Goal: Information Seeking & Learning: Learn about a topic

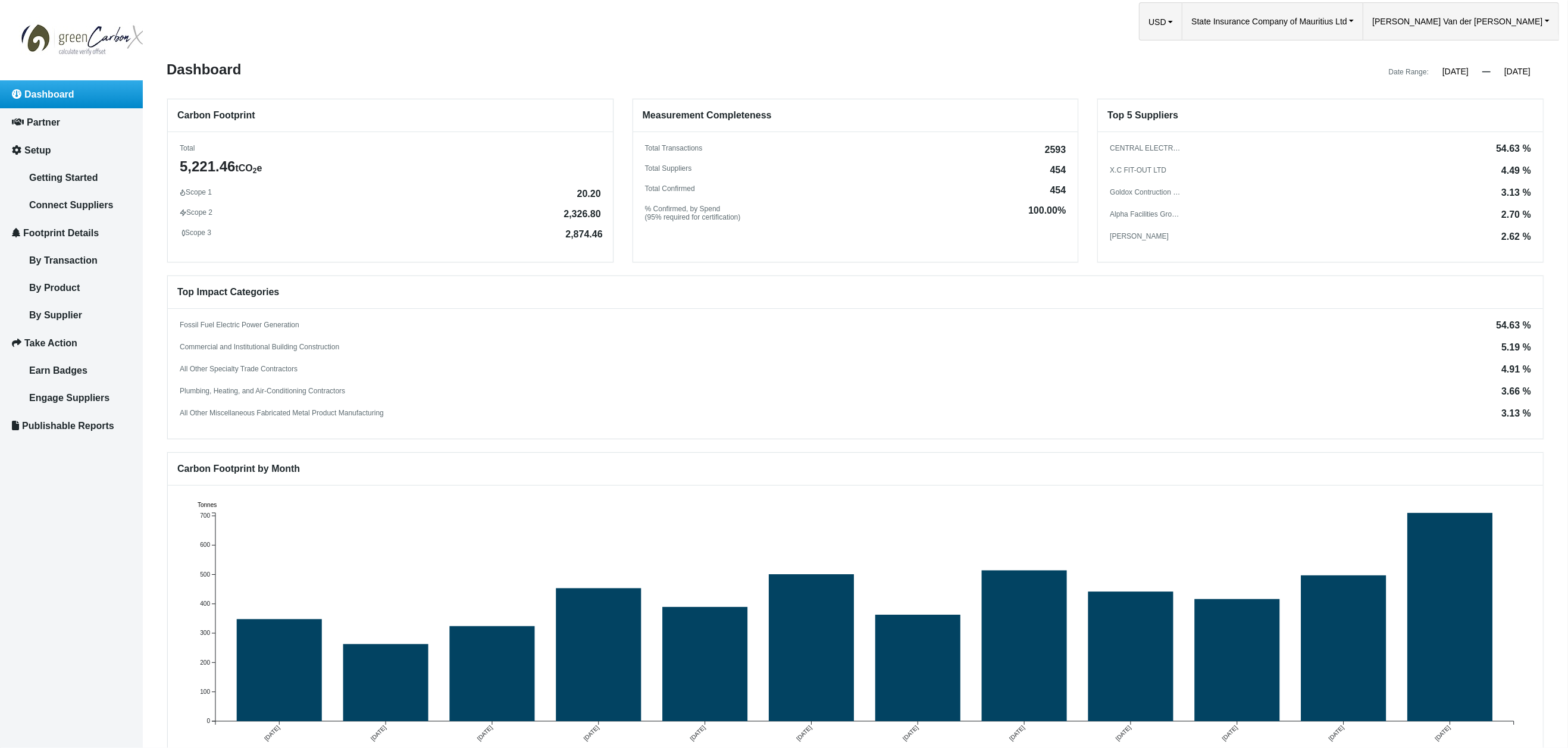
drag, startPoint x: 561, startPoint y: 210, endPoint x: 594, endPoint y: 213, distance: 33.1
click at [597, 212] on div "Scope 2 2,326.80" at bounding box center [390, 212] width 421 height 9
click at [77, 311] on span "By Supplier" at bounding box center [56, 315] width 53 height 10
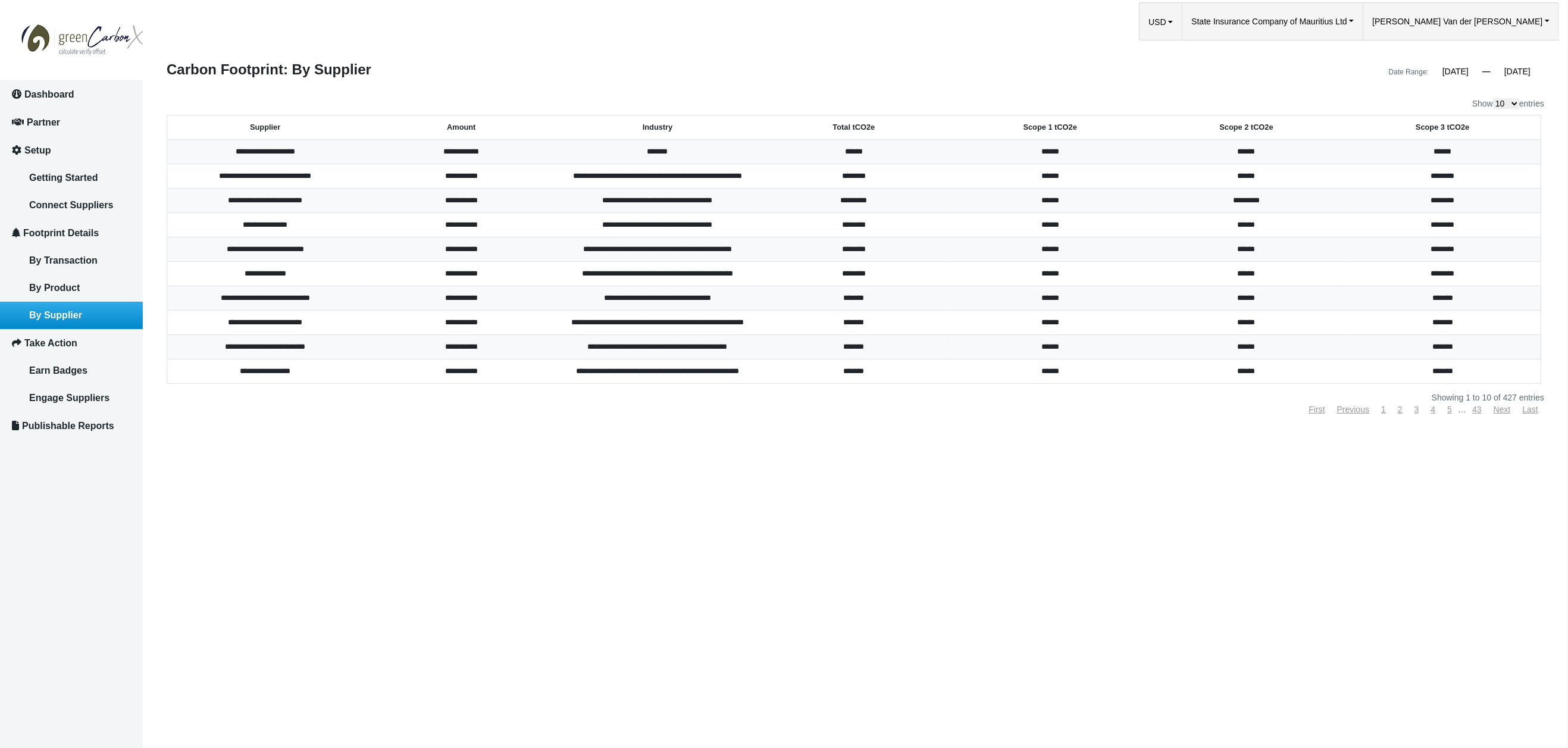
click at [866, 130] on th "Total tCO2e" at bounding box center [854, 128] width 196 height 24
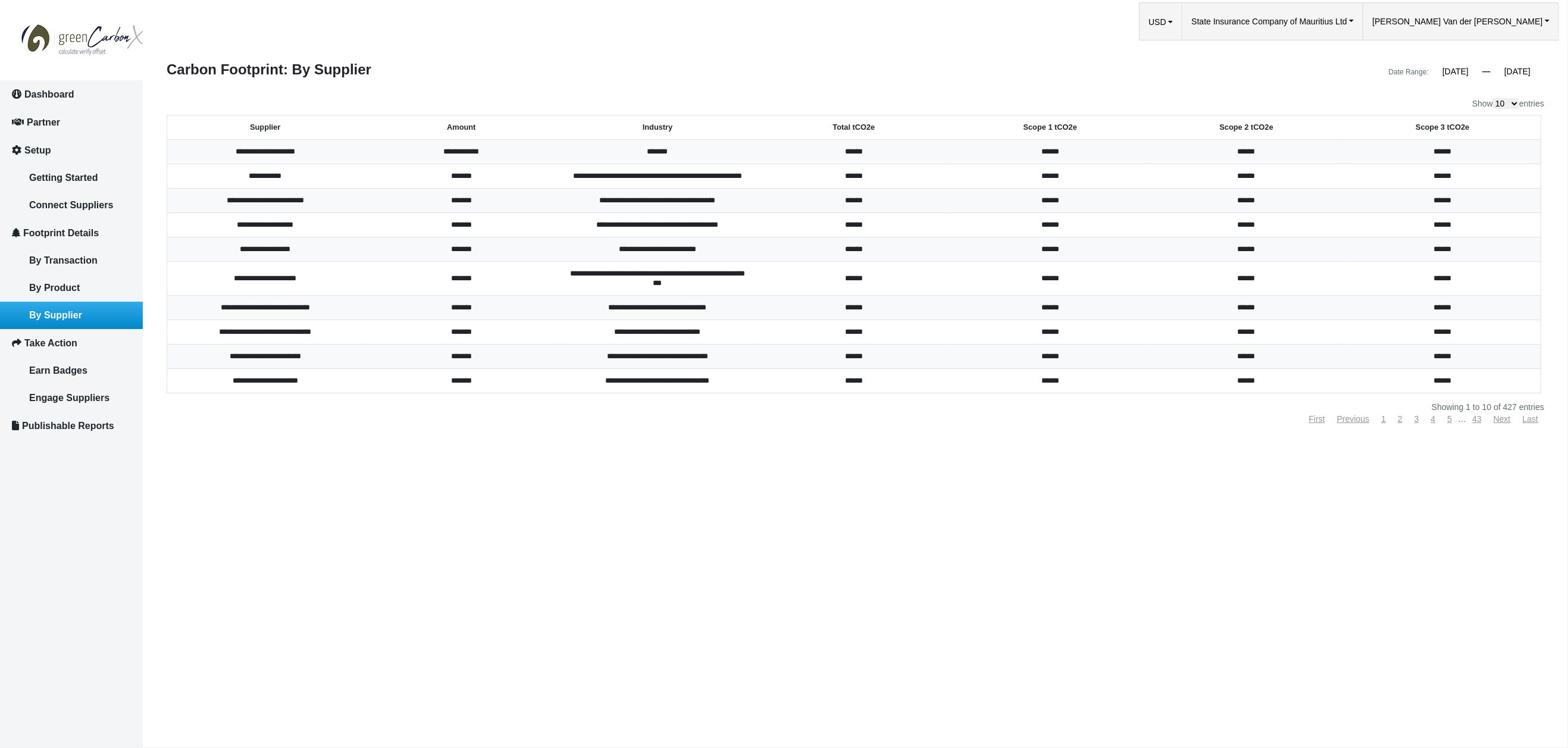
click at [860, 128] on th "Total tCO2e" at bounding box center [854, 128] width 196 height 24
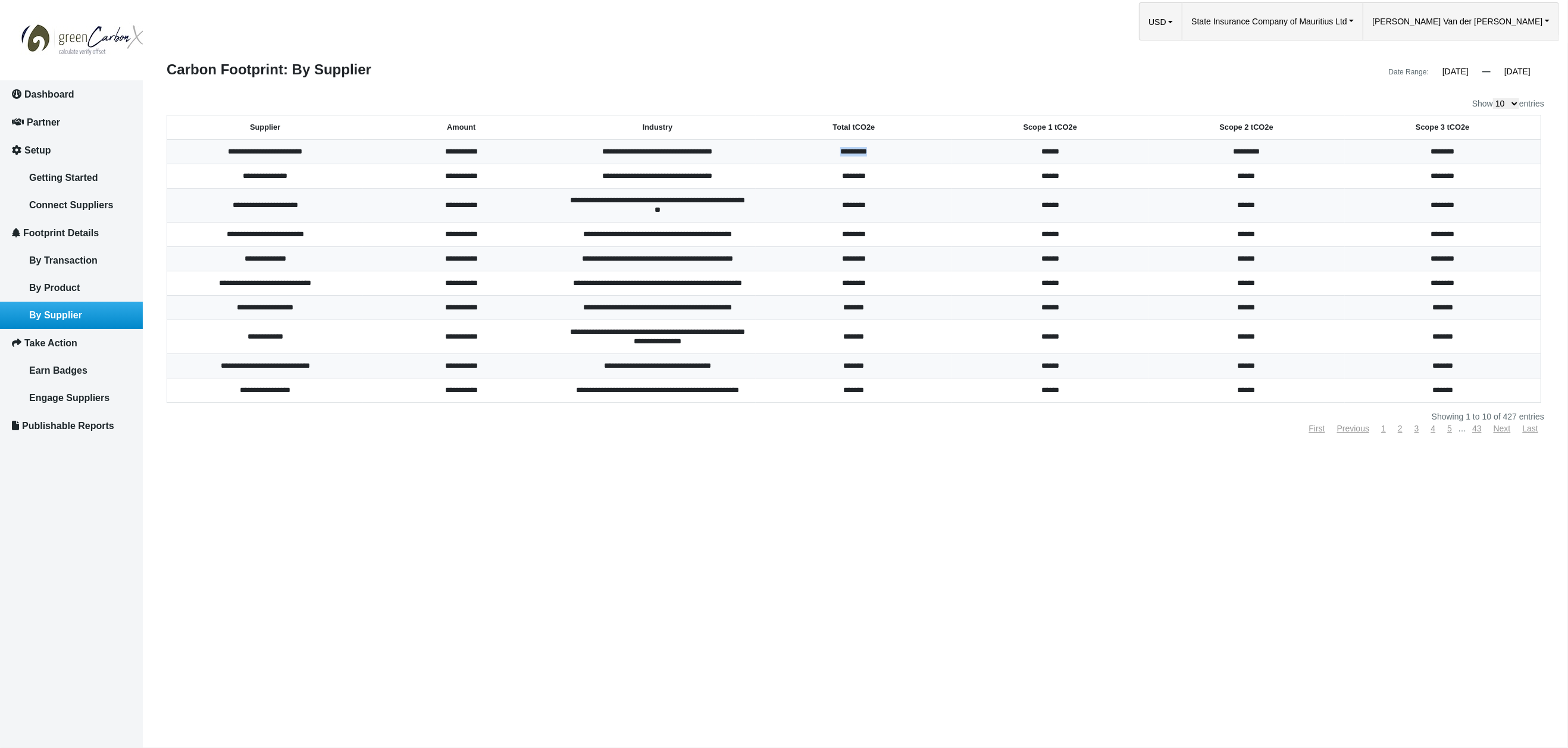
drag, startPoint x: 838, startPoint y: 152, endPoint x: 870, endPoint y: 152, distance: 32.0
click at [873, 151] on td "*********" at bounding box center [854, 151] width 196 height 24
drag, startPoint x: 67, startPoint y: 96, endPoint x: 110, endPoint y: 130, distance: 54.8
click at [67, 96] on span "Dashboard" at bounding box center [50, 94] width 50 height 10
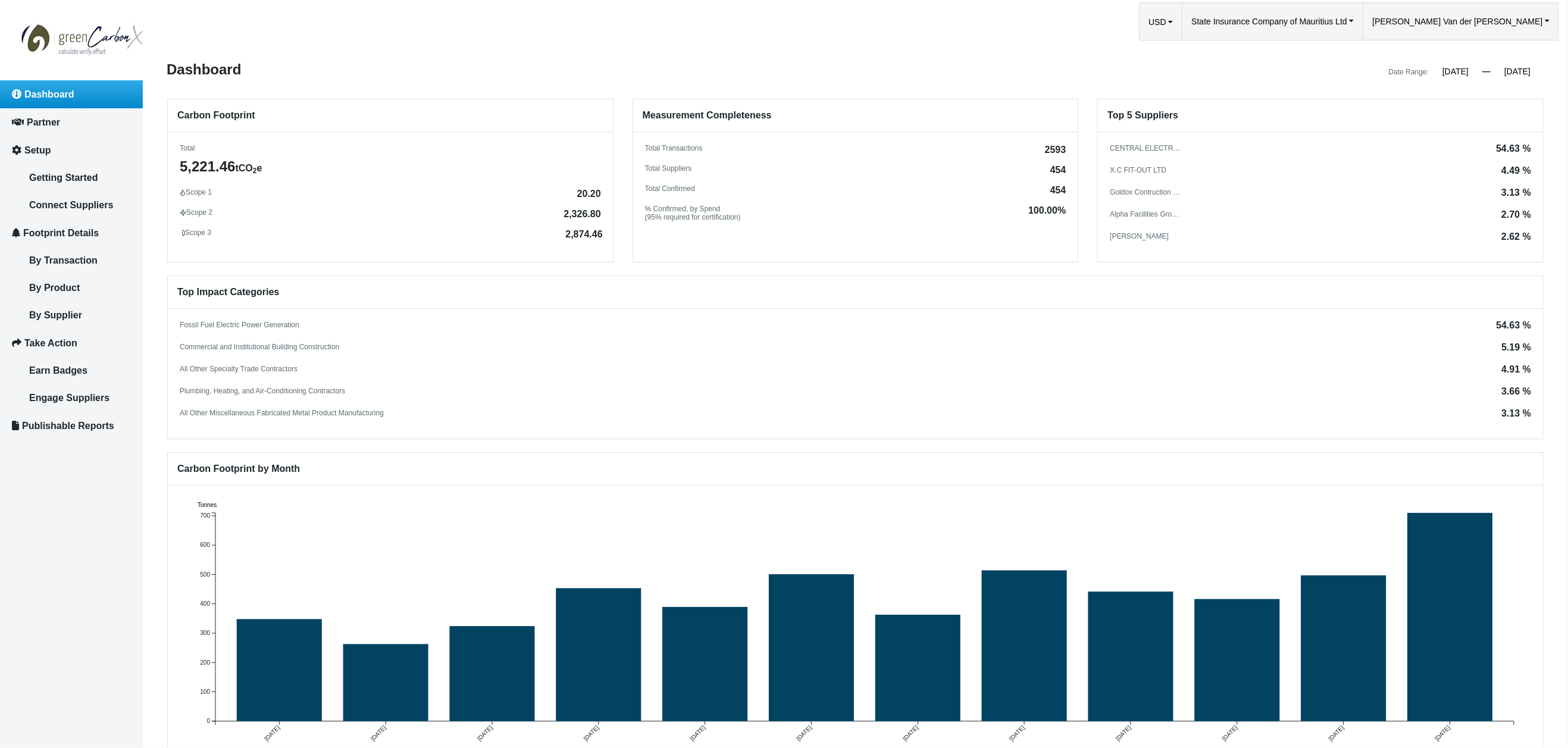
drag, startPoint x: 562, startPoint y: 212, endPoint x: 598, endPoint y: 212, distance: 36.0
click at [600, 212] on div "Scope 1 20.20 Scope 2 2,326.80 Scope 3 2,874.46" at bounding box center [390, 212] width 445 height 49
drag, startPoint x: 561, startPoint y: 213, endPoint x: 591, endPoint y: 232, distance: 35.5
click at [597, 213] on span "2,326.80" at bounding box center [582, 214] width 37 height 9
drag, startPoint x: 1492, startPoint y: 145, endPoint x: 1514, endPoint y: 156, distance: 24.6
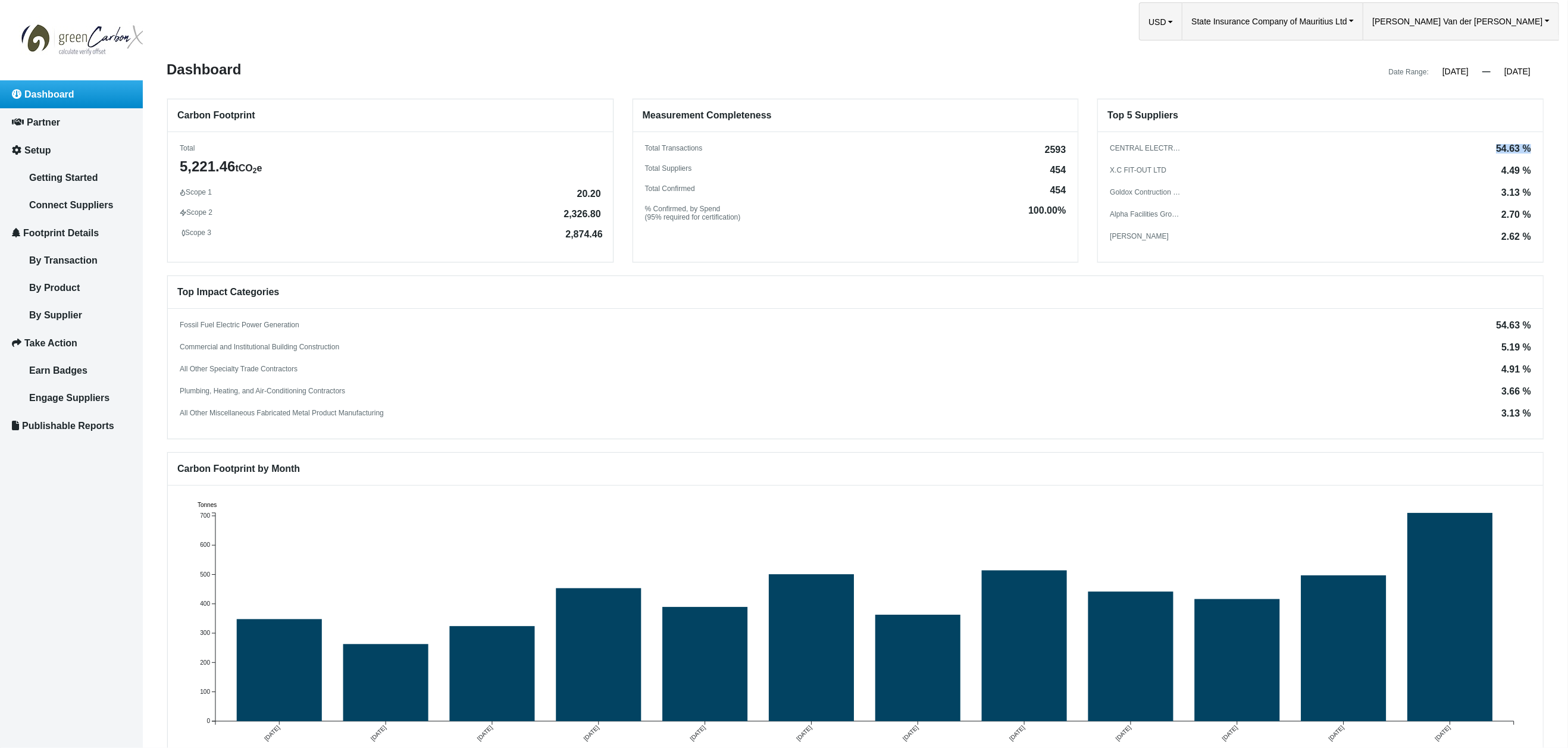
click at [1525, 145] on div "54.63 %" at bounding box center [1513, 149] width 35 height 9
